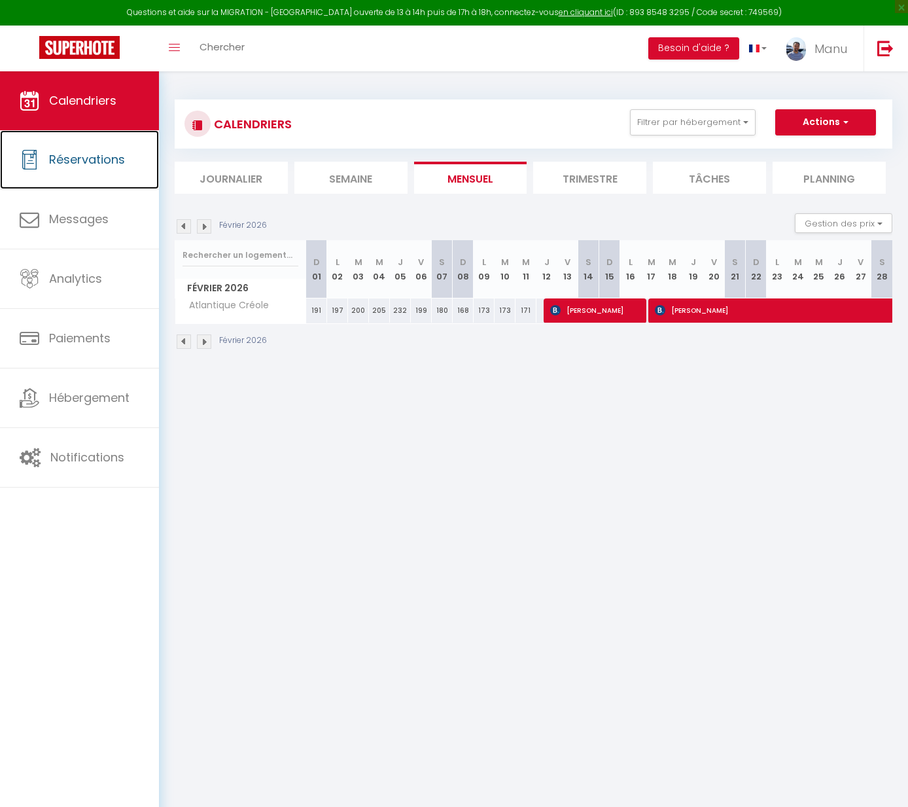
click at [48, 148] on link "Réservations" at bounding box center [79, 159] width 159 height 59
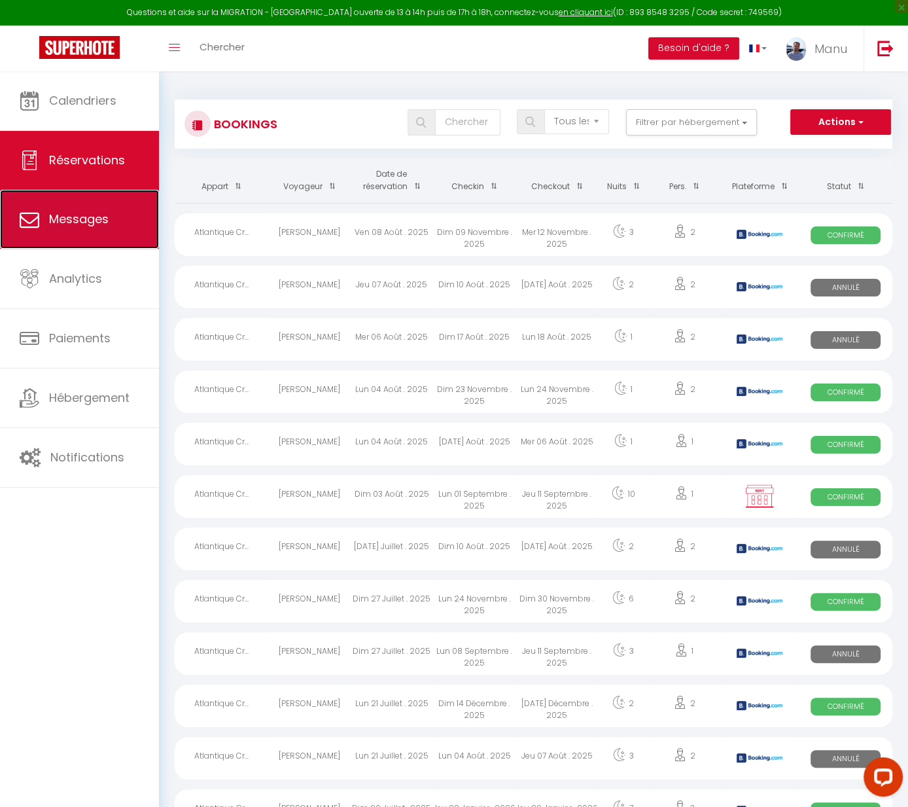
click at [53, 221] on span "Messages" at bounding box center [79, 219] width 60 height 16
select select "message"
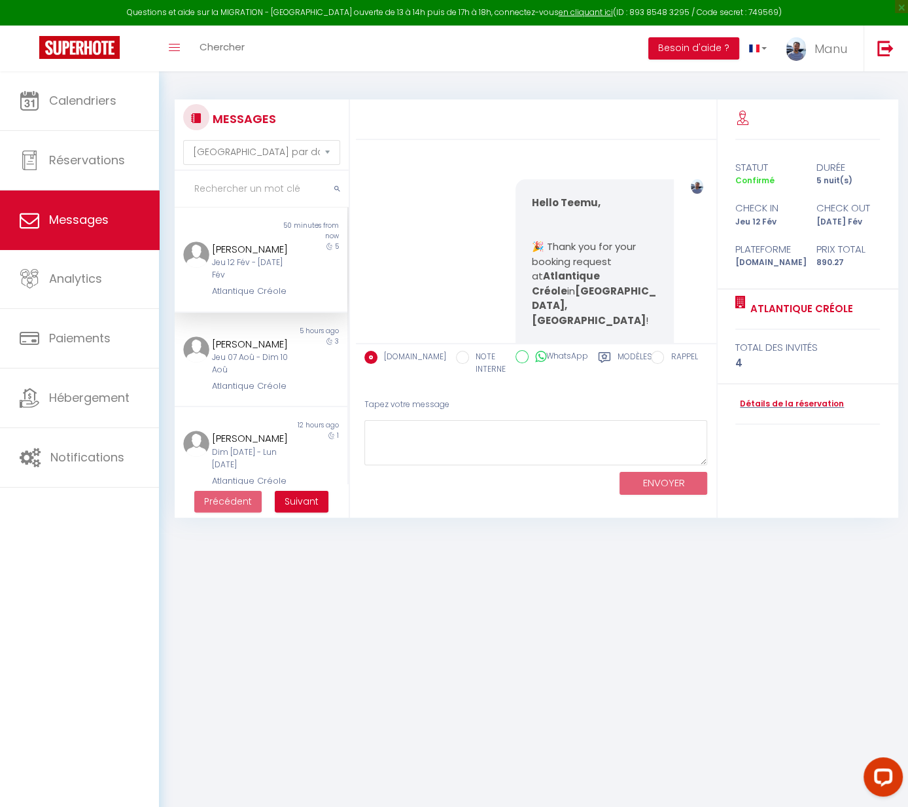
scroll to position [2960, 0]
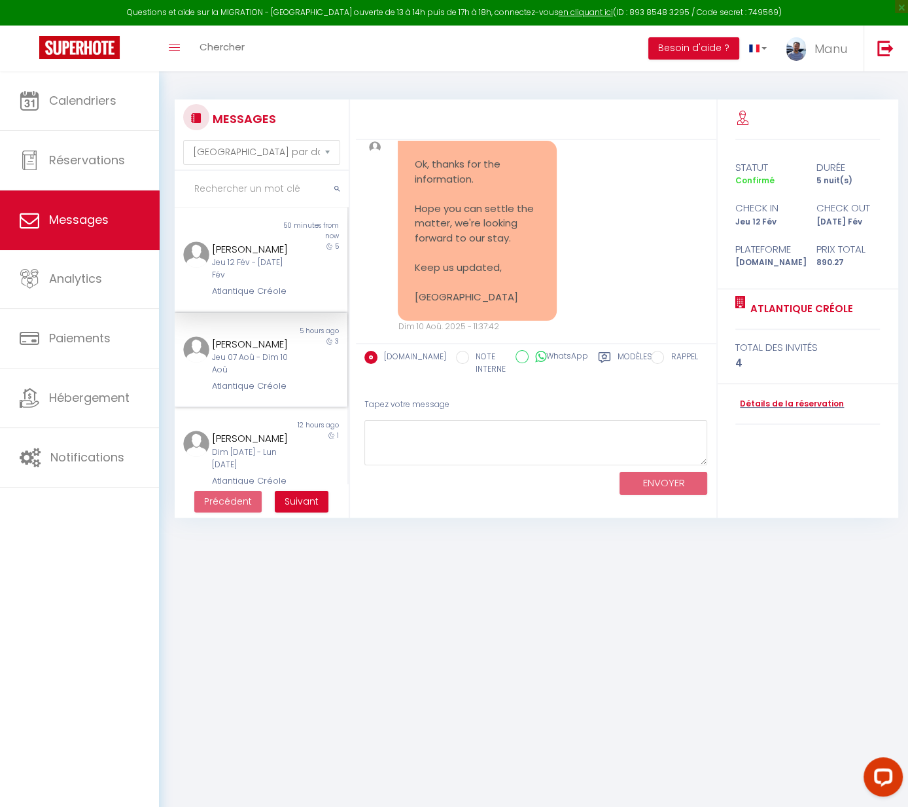
click at [258, 352] on div "[PERSON_NAME]" at bounding box center [254, 344] width 84 height 16
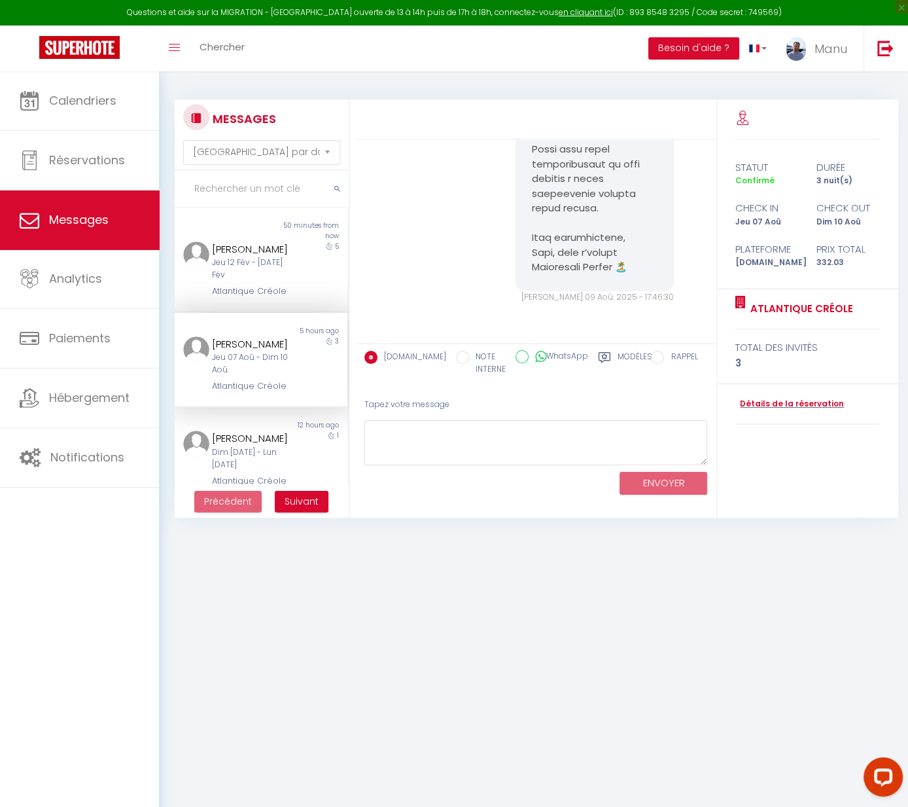
scroll to position [8054, 0]
click at [773, 400] on link "Détails de la réservation" at bounding box center [790, 404] width 109 height 12
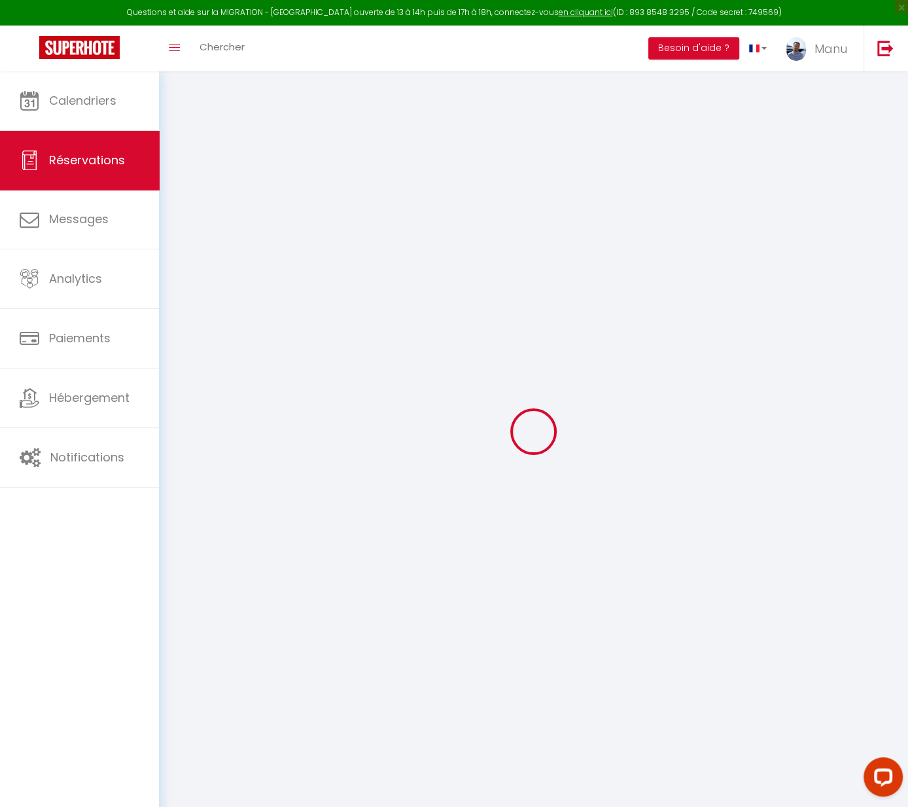
type input "[PERSON_NAME]"
type input "BELLEROSE"
type input "[EMAIL_ADDRESS][DOMAIN_NAME]"
type input "[PHONE_NUMBER]"
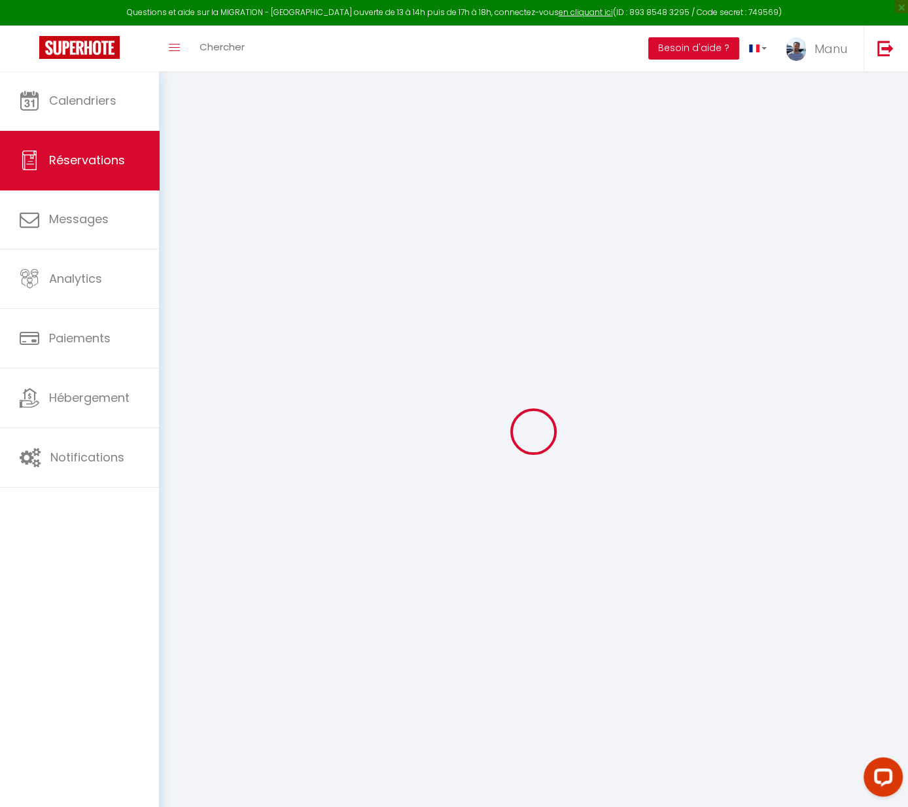
select select "GF"
type input "3.81"
type input "47.18"
type input "3.32"
select select "63681"
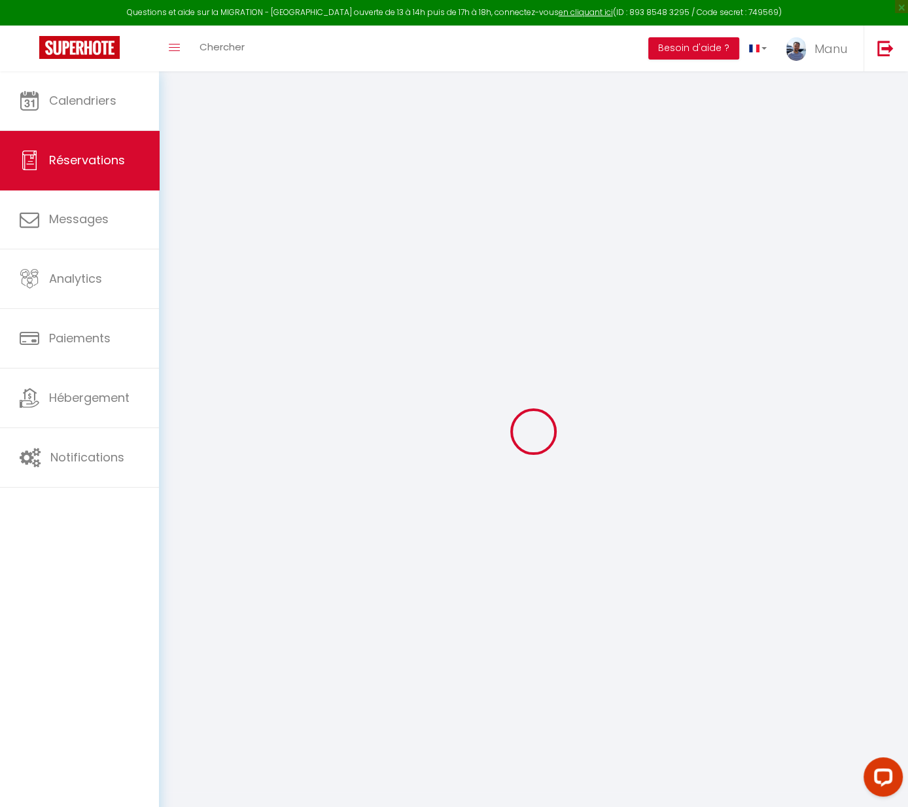
select select "1"
select select
type input "2"
type input "1"
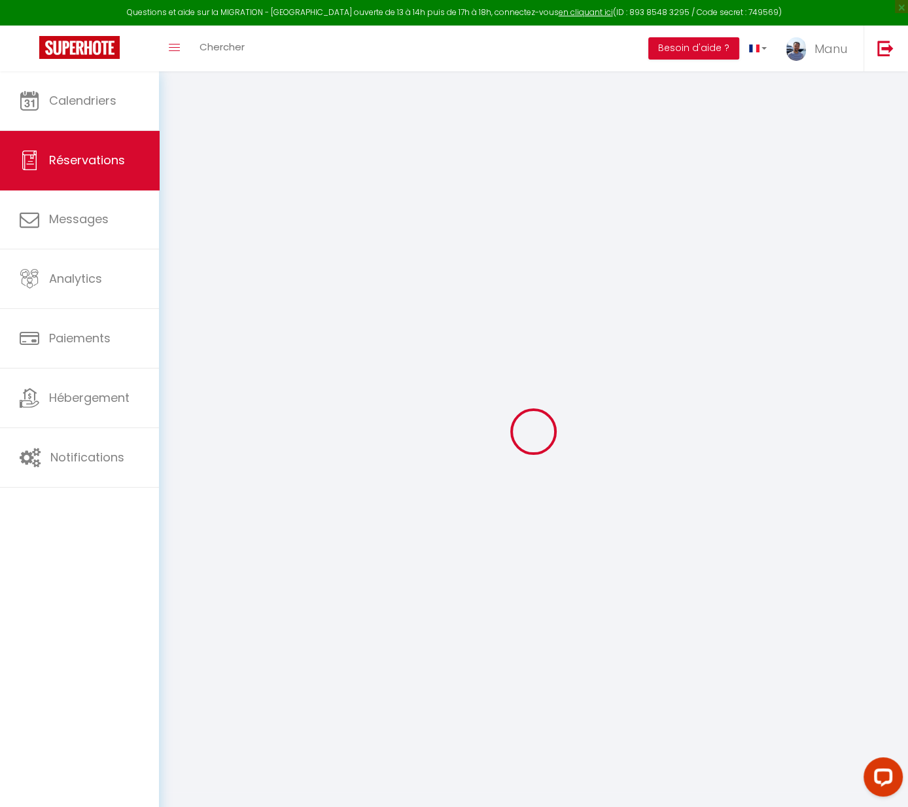
select select "12"
select select
type input "253.22"
checkbox input "false"
type input "0"
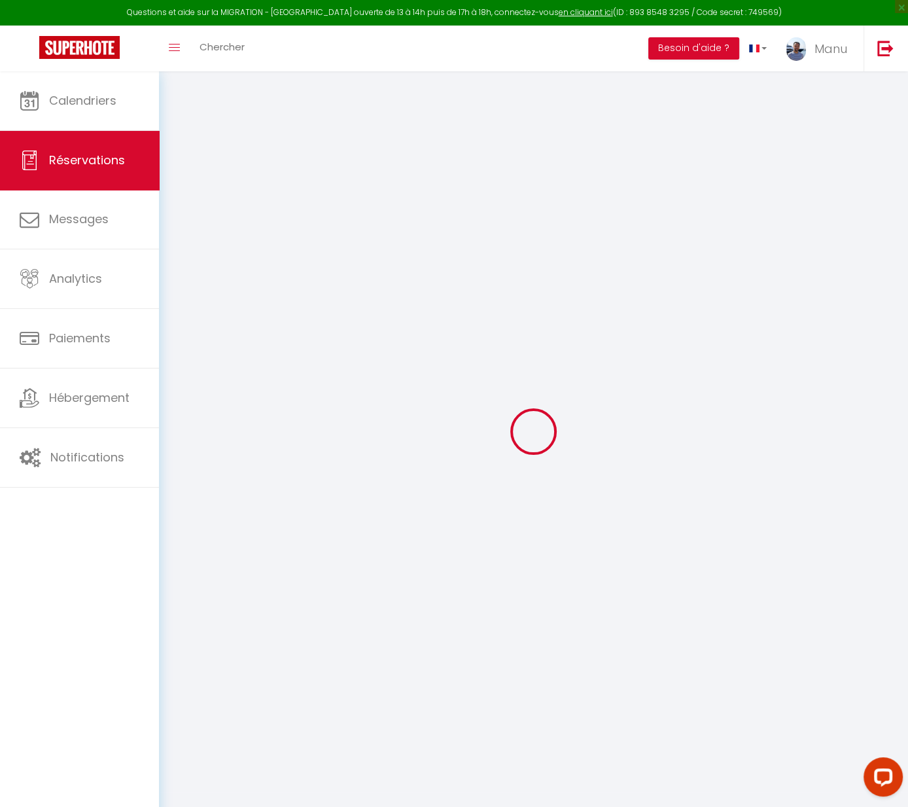
select select "2"
type input "0"
select select
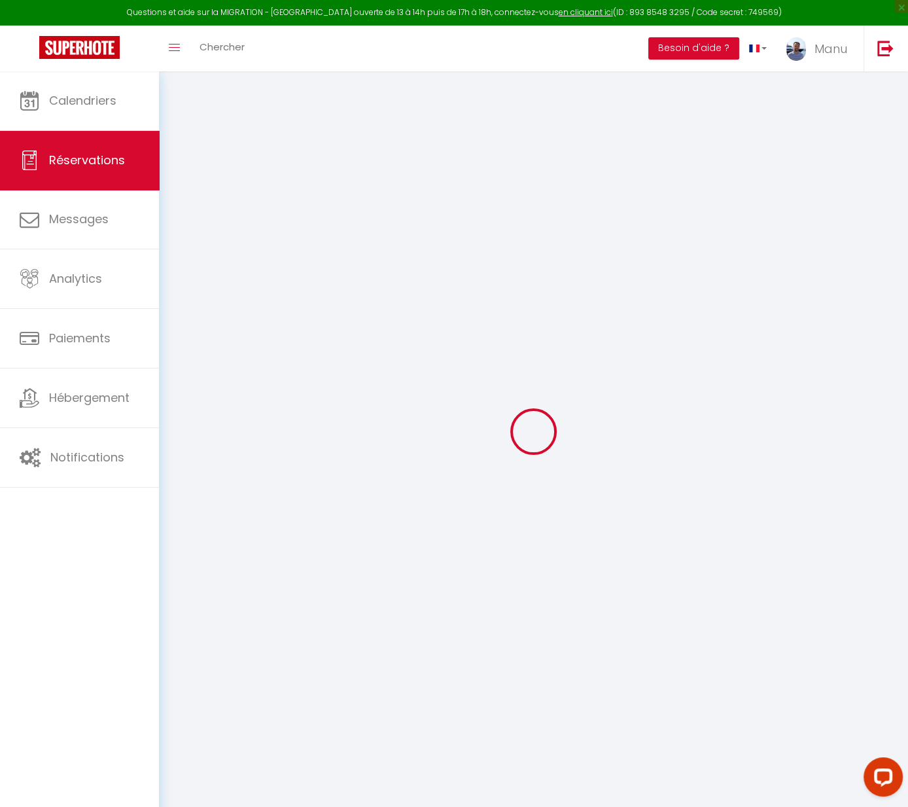
select select
select select "14"
checkbox input "false"
select select
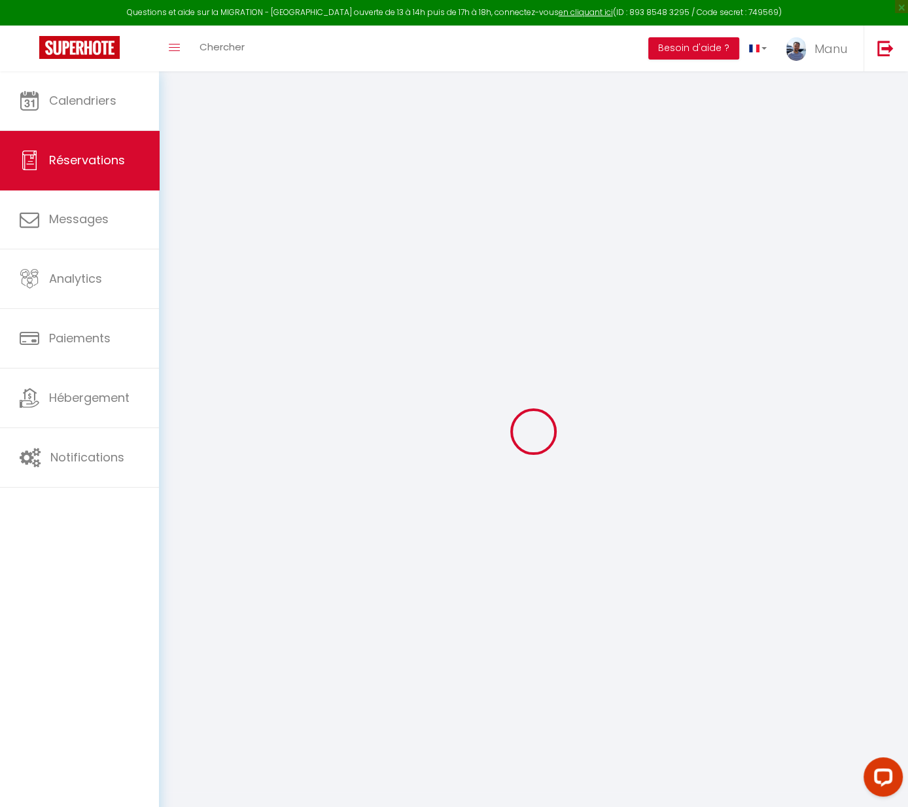
checkbox input "false"
select select
checkbox input "false"
type textarea "** THIS RESERVATION HAS BEEN PRE-PAID ** BOOKING NOTE : Payment charge is EUR 3…"
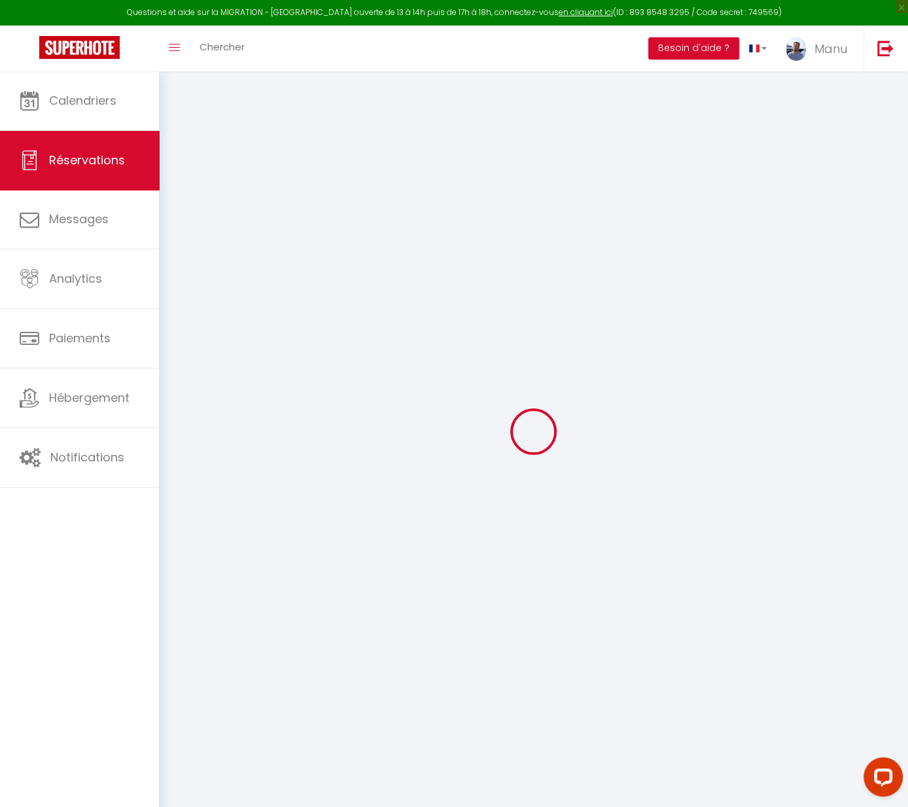
type input "75"
select select
checkbox input "false"
select select
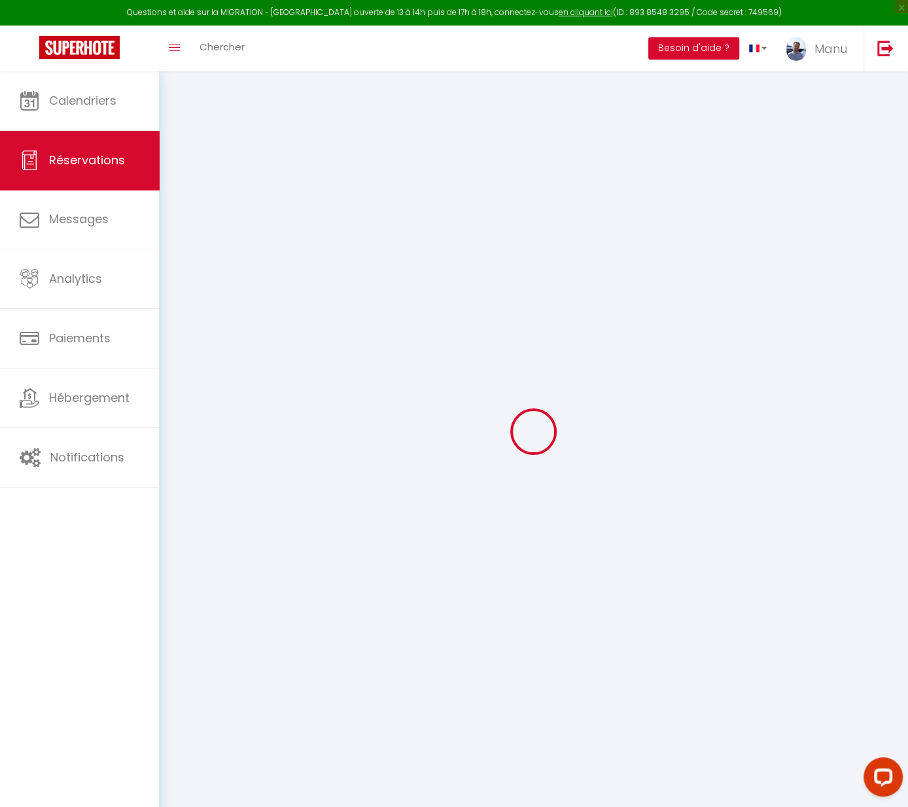
select select
